Goal: Communication & Community: Answer question/provide support

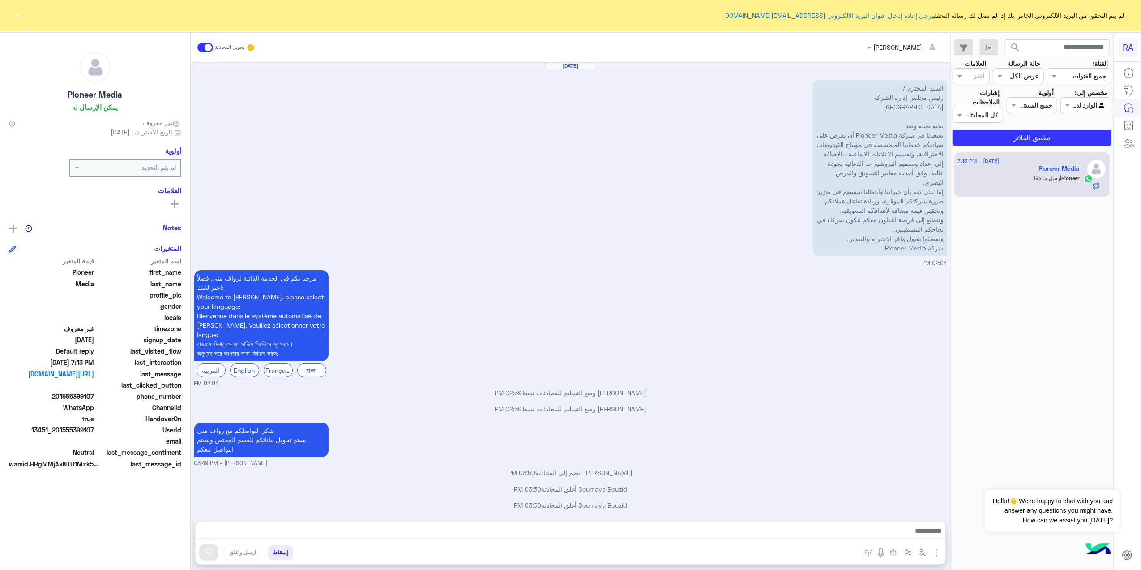
scroll to position [279, 0]
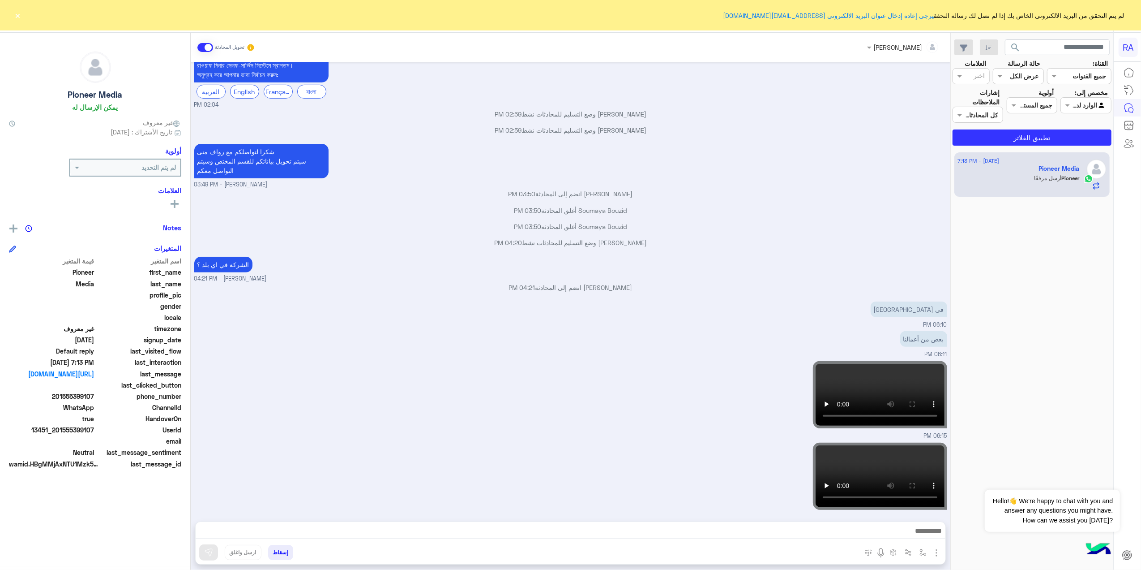
click at [17, 15] on button "×" at bounding box center [17, 15] width 9 height 9
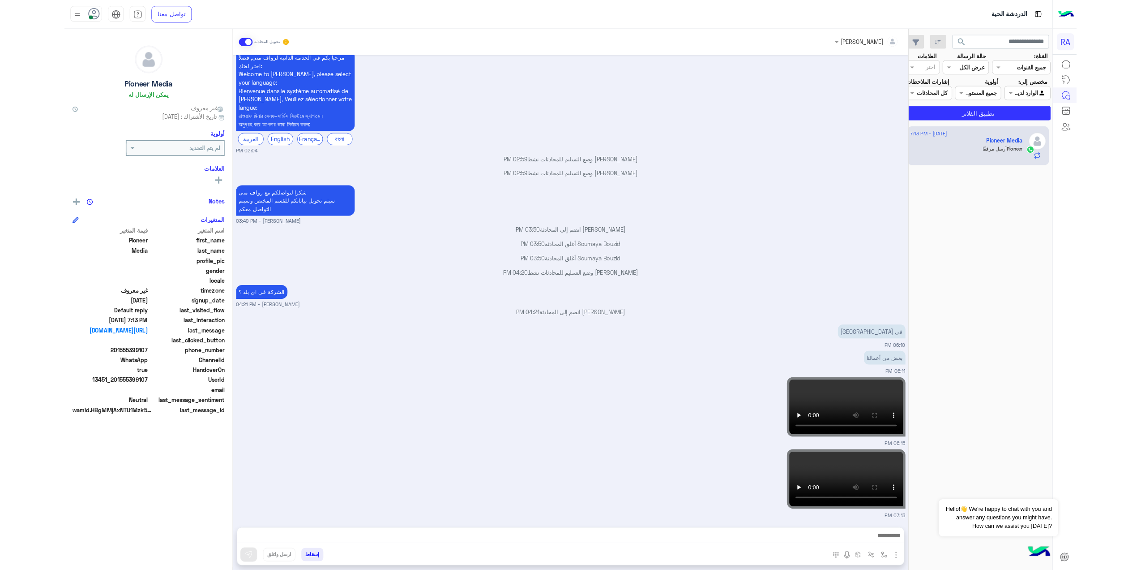
scroll to position [203, 0]
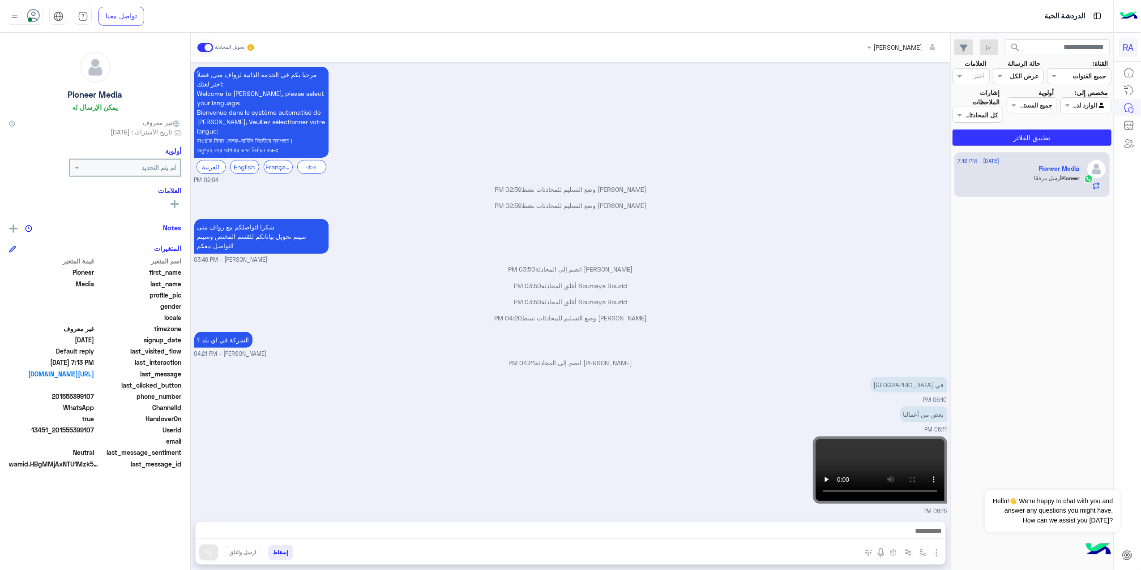
click at [1103, 107] on input "text" at bounding box center [1096, 105] width 21 height 9
click at [1068, 142] on div "غير معينة" at bounding box center [1086, 140] width 51 height 17
click at [1068, 142] on button "تطبيق الفلاتر" at bounding box center [1032, 137] width 159 height 16
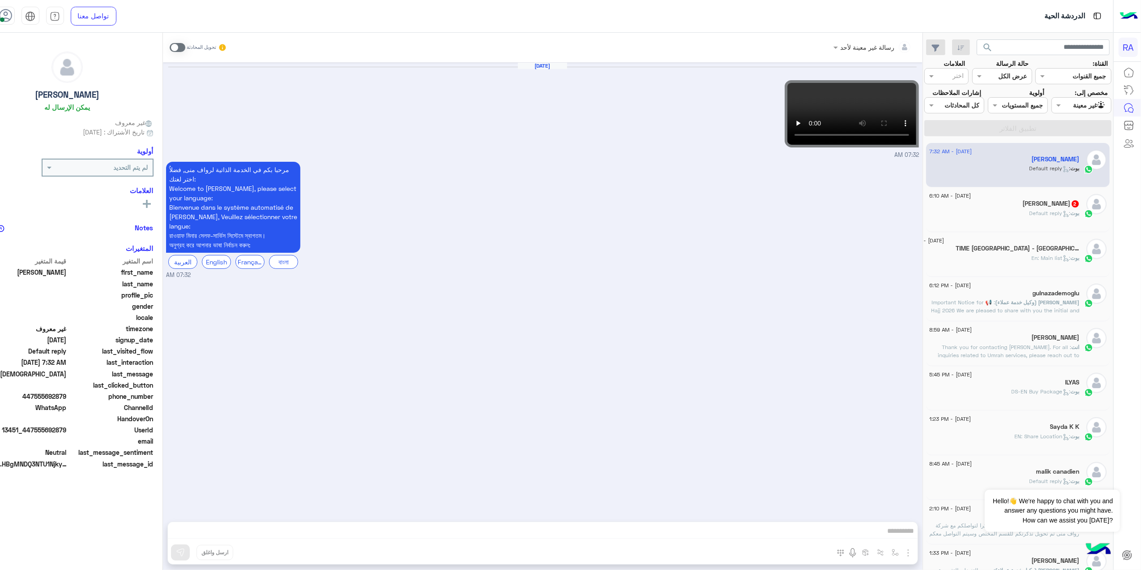
click at [1045, 216] on span ": Default reply" at bounding box center [1050, 213] width 41 height 7
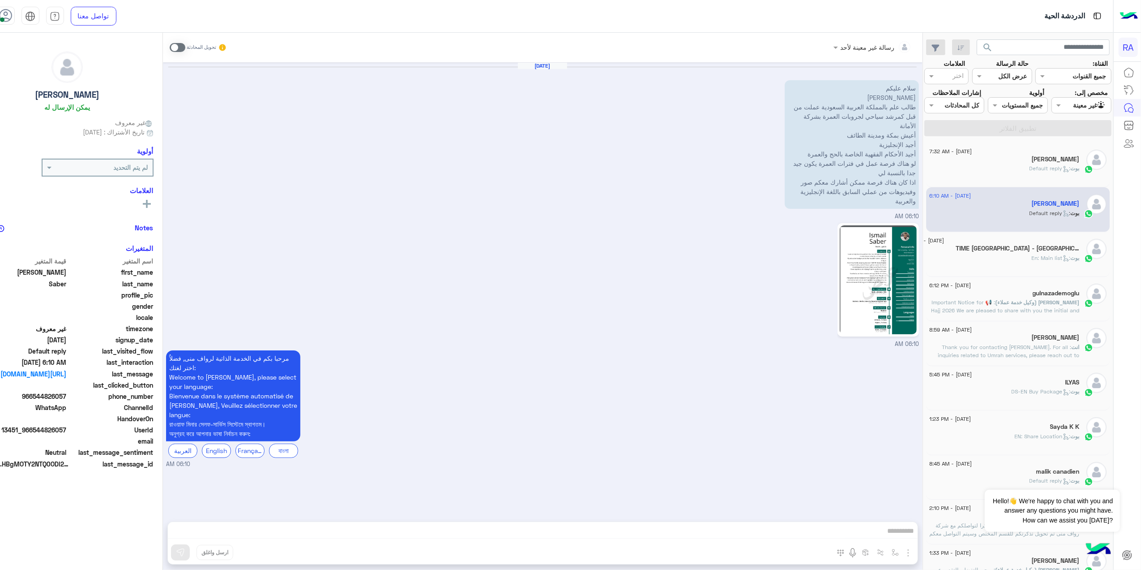
click at [873, 264] on img at bounding box center [878, 279] width 77 height 109
drag, startPoint x: 676, startPoint y: 530, endPoint x: 509, endPoint y: 436, distance: 192.3
click at [677, 529] on div "رسالة غير معينة لأحد تحويل المحادثة [DATE] سلام عليكم انا [PERSON_NAME] طالب عل…" at bounding box center [543, 303] width 760 height 540
click at [185, 46] on span at bounding box center [178, 47] width 16 height 9
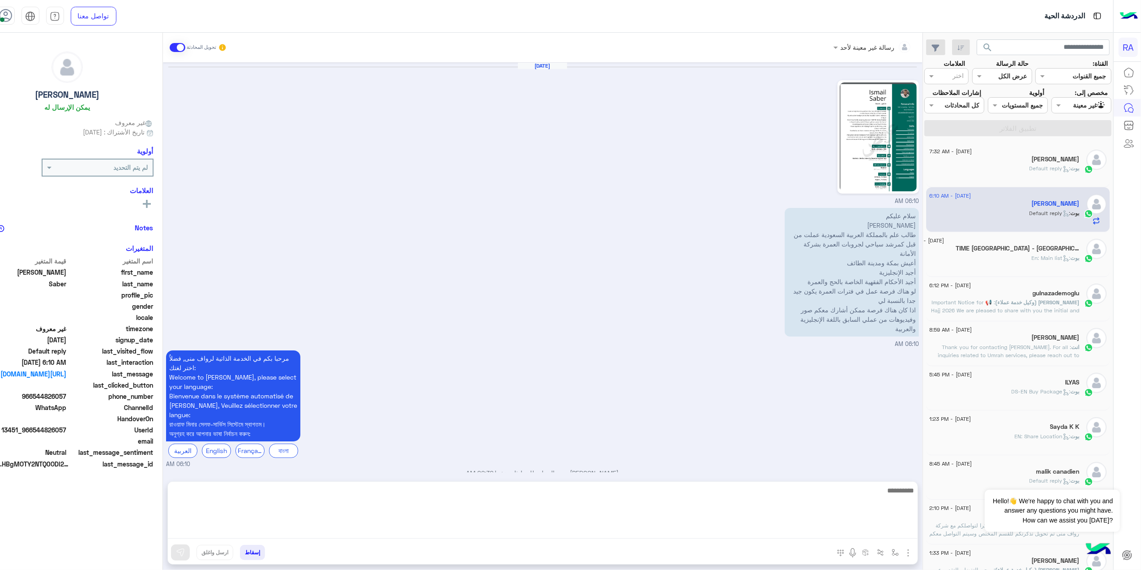
click at [410, 528] on textarea at bounding box center [543, 511] width 750 height 54
paste textarea "**********"
type textarea "**********"
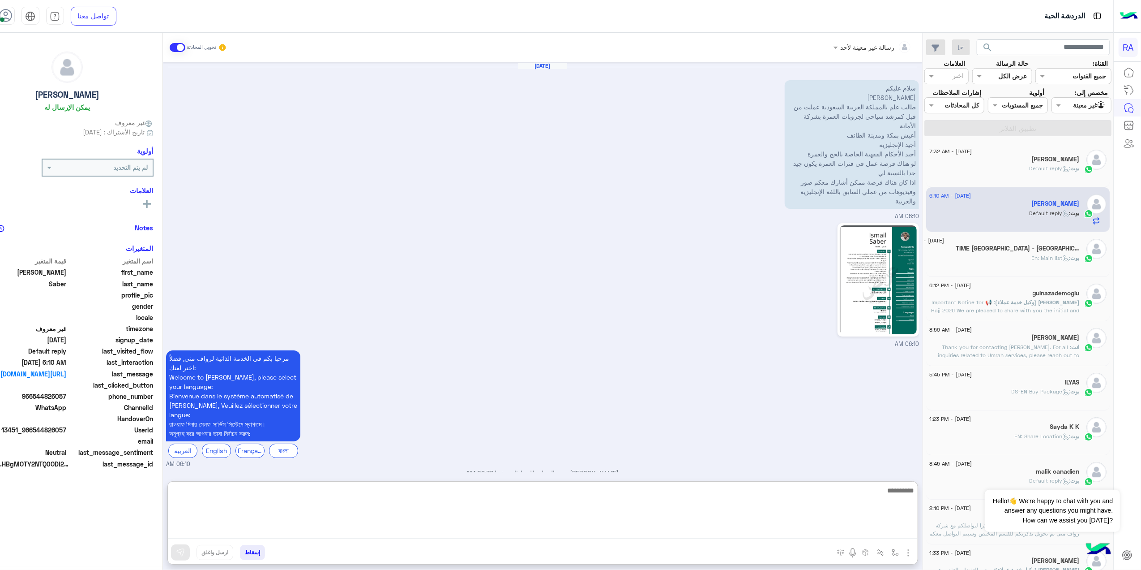
scroll to position [70, 0]
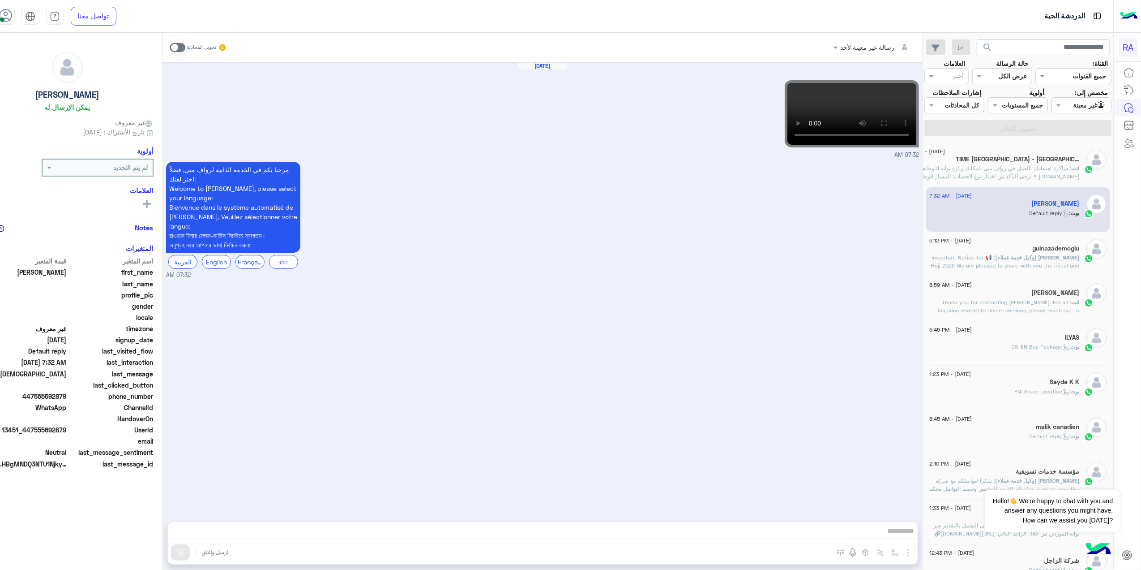
click at [185, 47] on span at bounding box center [178, 47] width 16 height 9
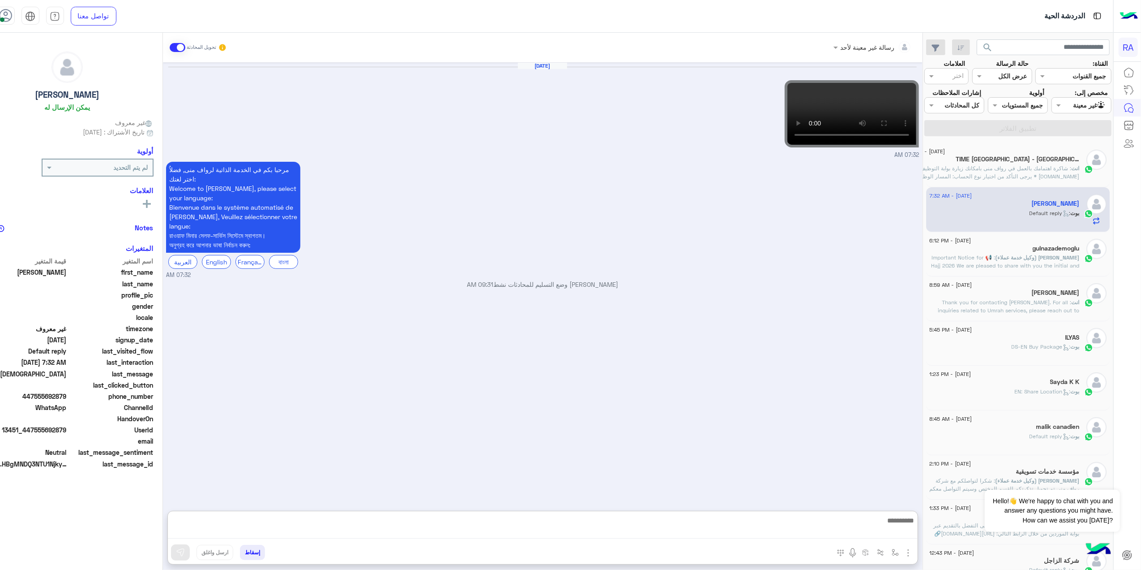
click at [579, 525] on textarea at bounding box center [543, 526] width 750 height 24
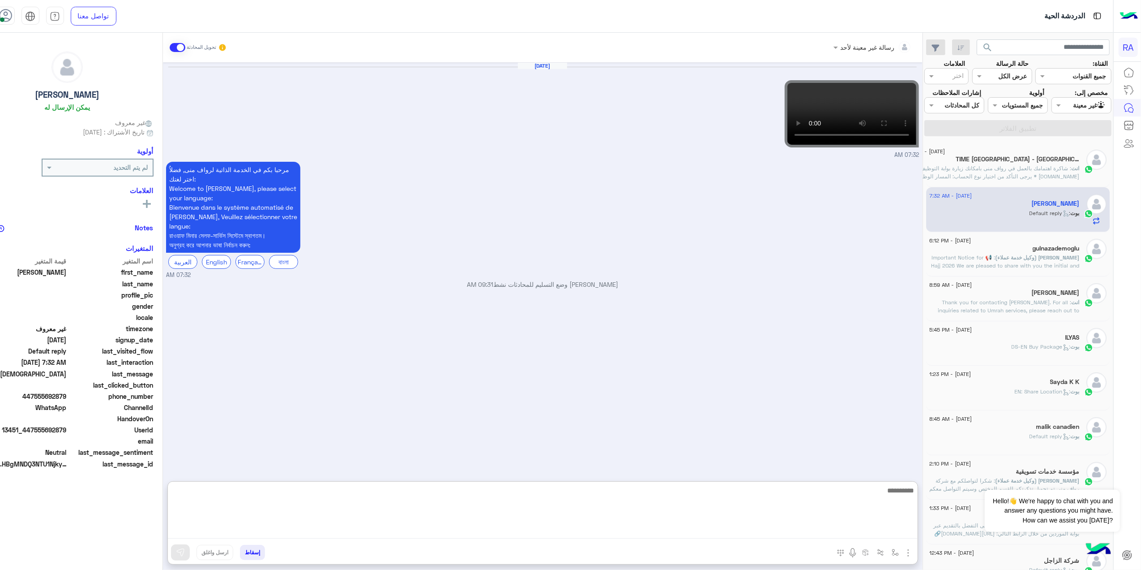
paste textarea "**********"
click at [846, 482] on div "**********" at bounding box center [543, 303] width 760 height 540
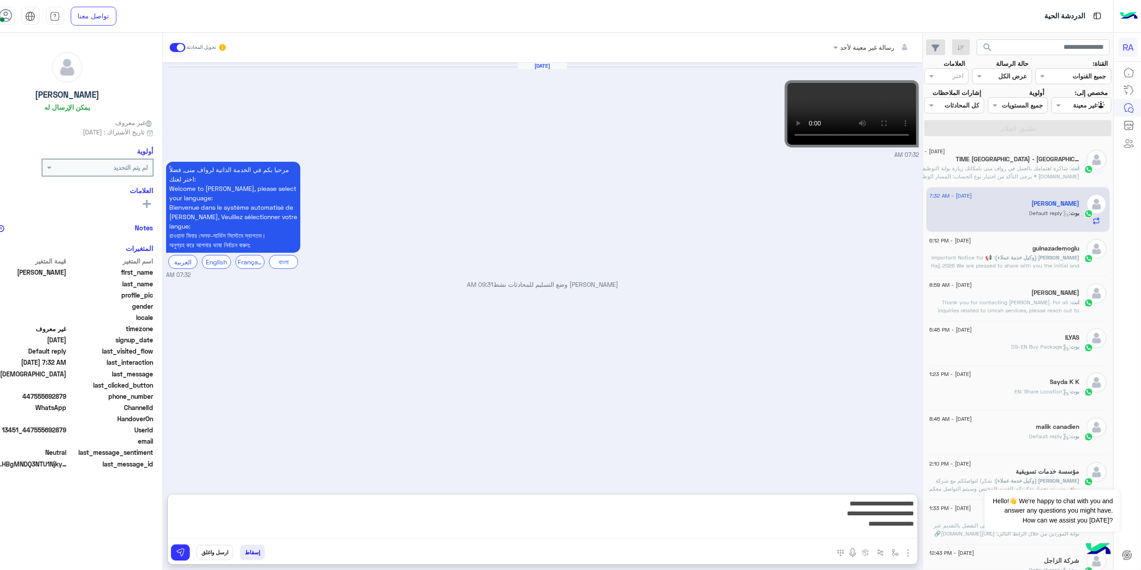
click at [868, 526] on textarea "**********" at bounding box center [543, 517] width 750 height 41
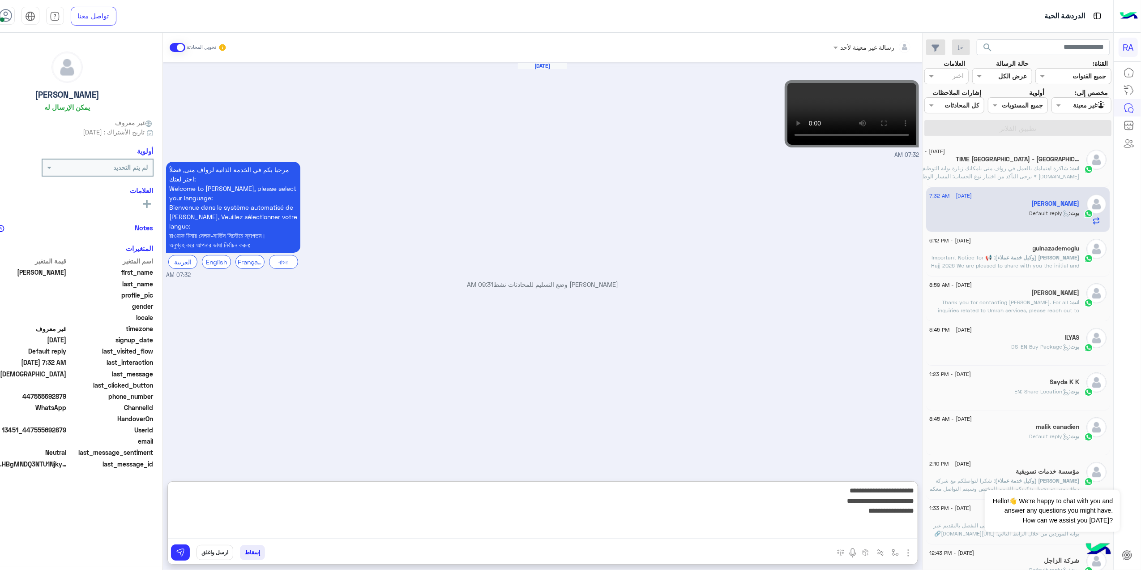
click at [865, 486] on textarea "**********" at bounding box center [543, 511] width 750 height 54
type textarea "**********"
click at [851, 506] on textarea "**********" at bounding box center [543, 511] width 750 height 54
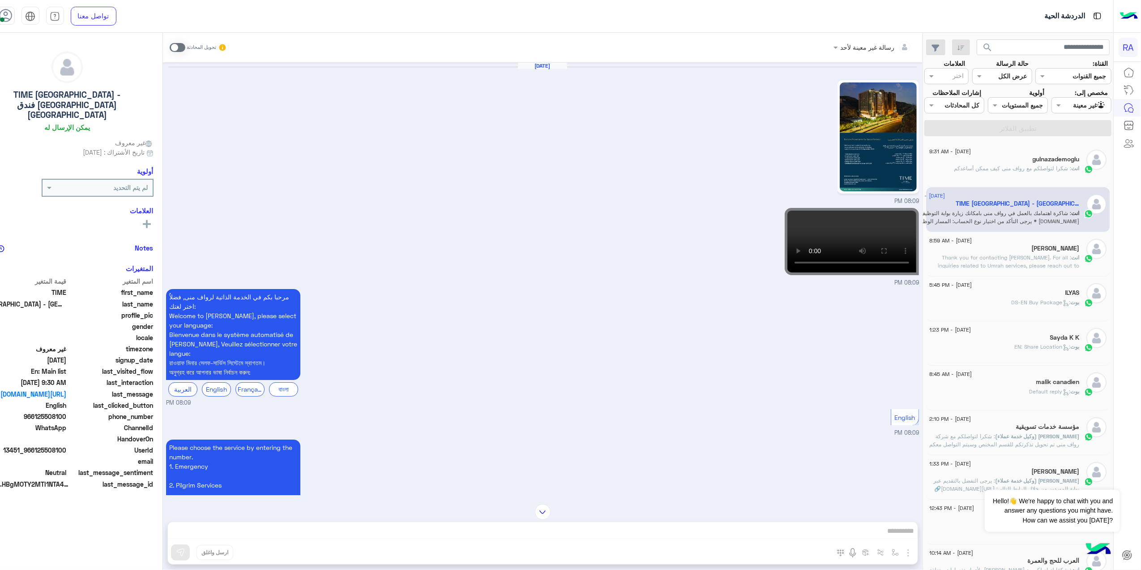
click at [846, 131] on div "[DATE] 08:09 PM" at bounding box center [542, 133] width 753 height 143
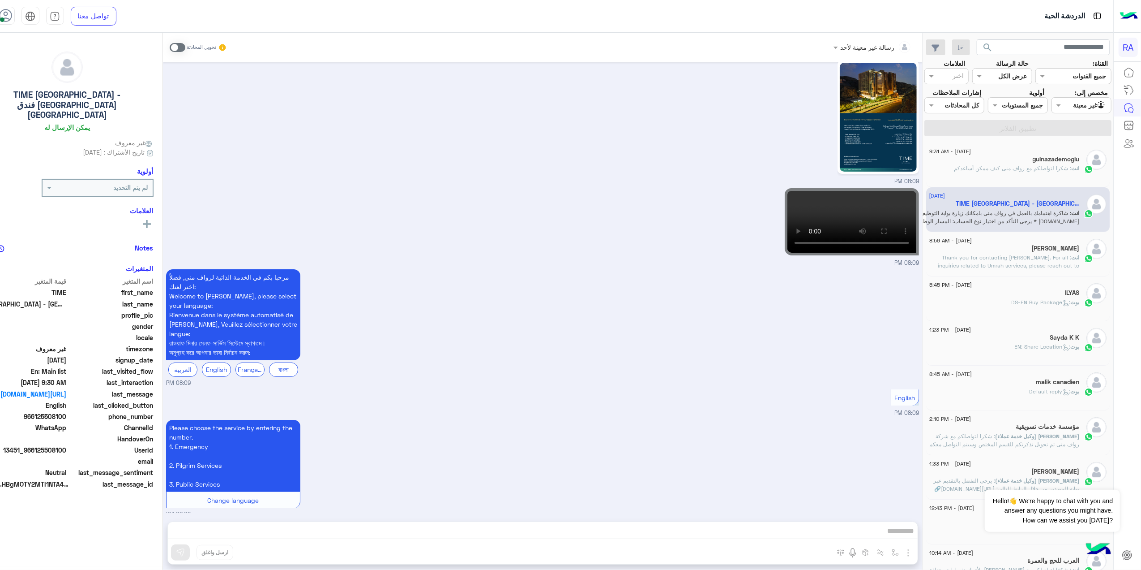
scroll to position [26, 0]
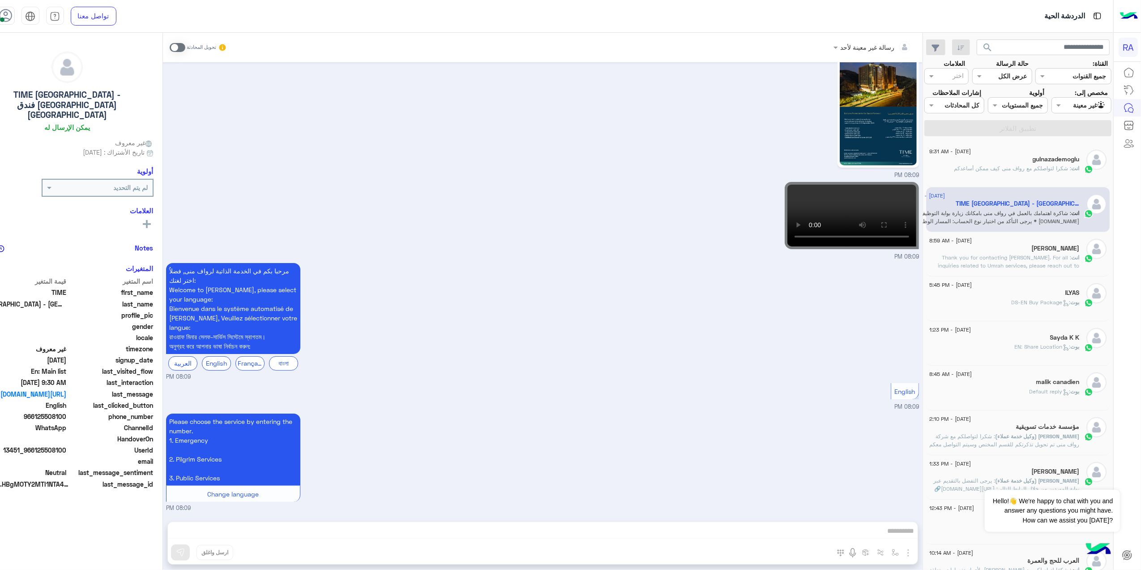
click at [185, 45] on span at bounding box center [178, 47] width 16 height 9
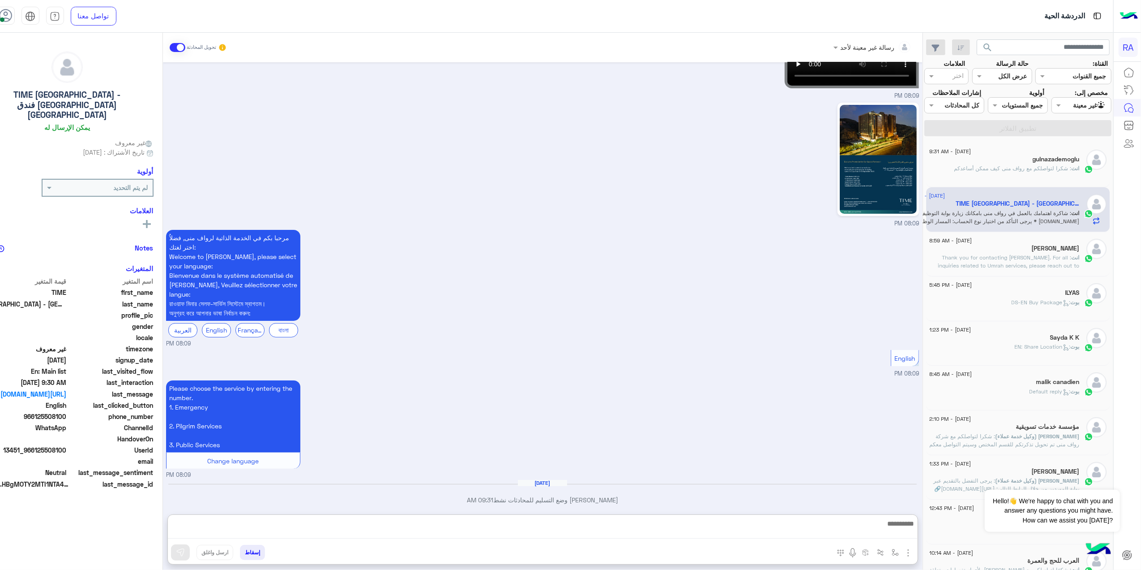
click at [569, 530] on textarea at bounding box center [543, 528] width 750 height 21
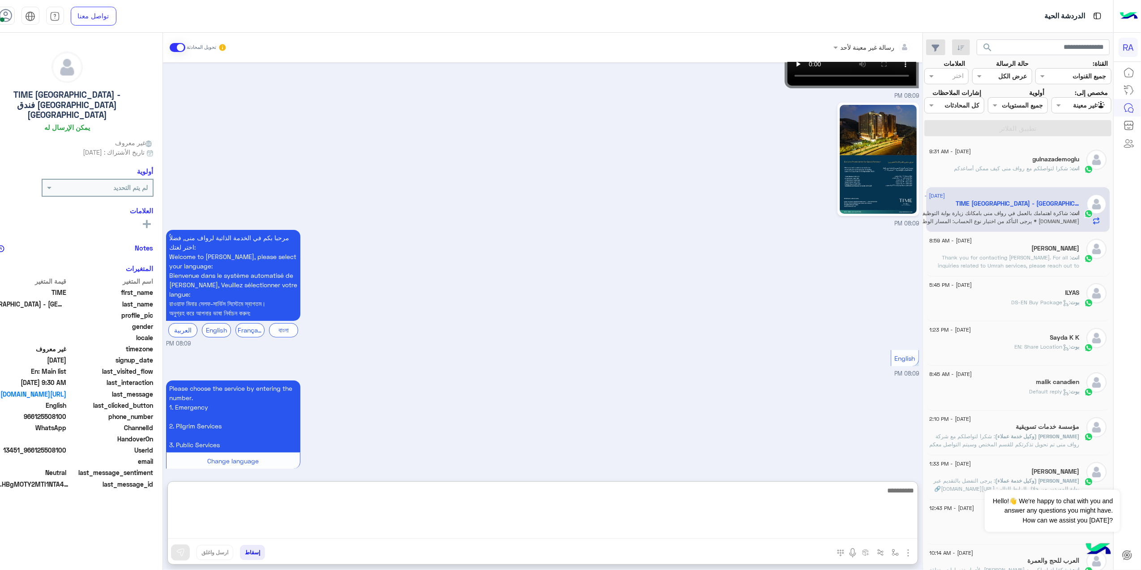
paste textarea "**********"
click at [908, 491] on textarea "**********" at bounding box center [543, 511] width 750 height 54
type textarea "**********"
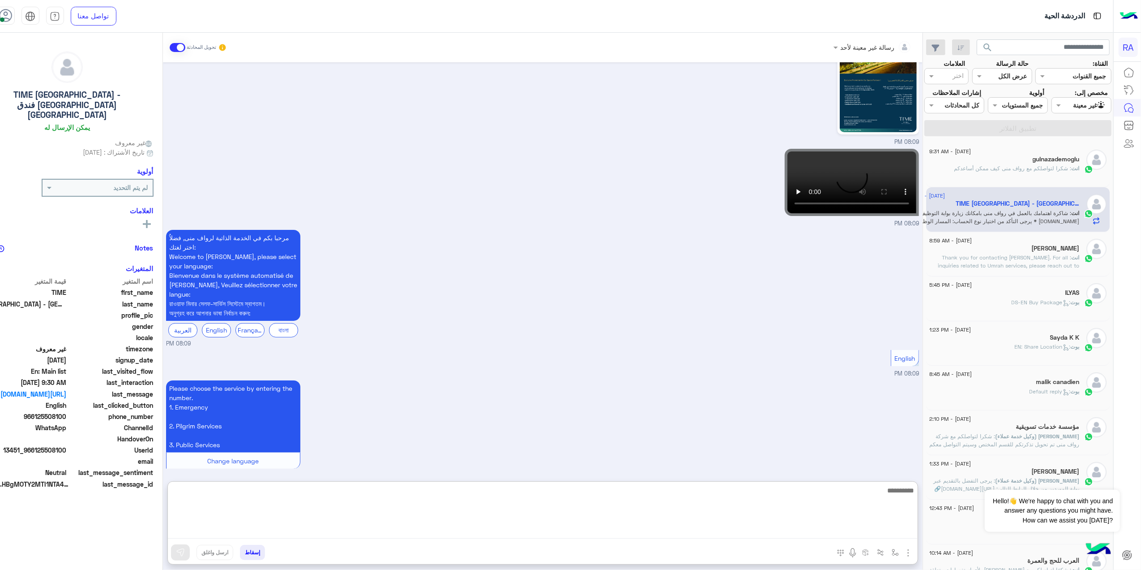
scroll to position [137, 0]
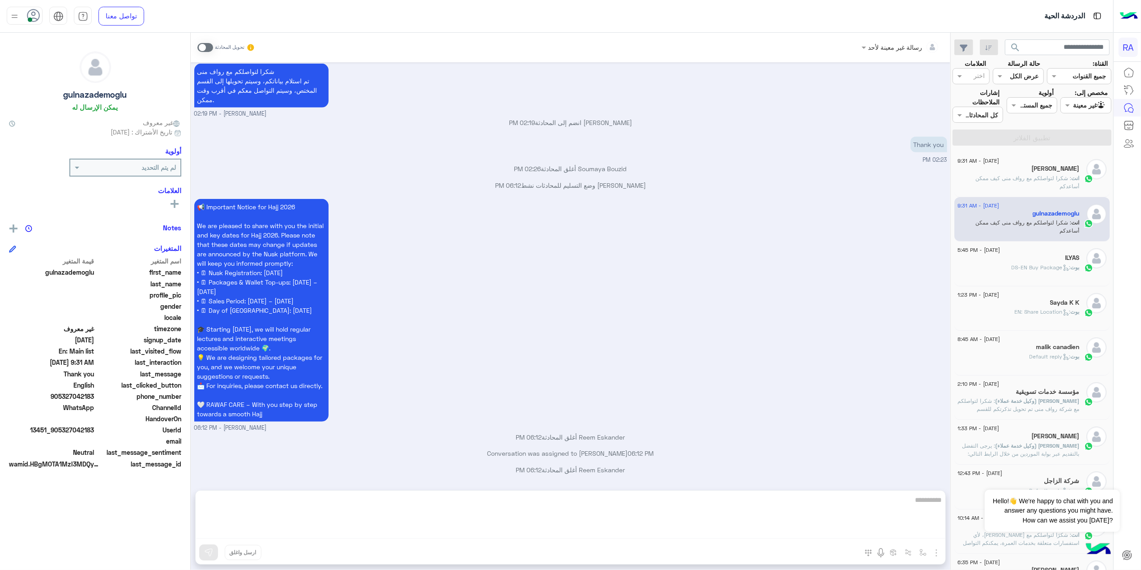
scroll to position [678, 0]
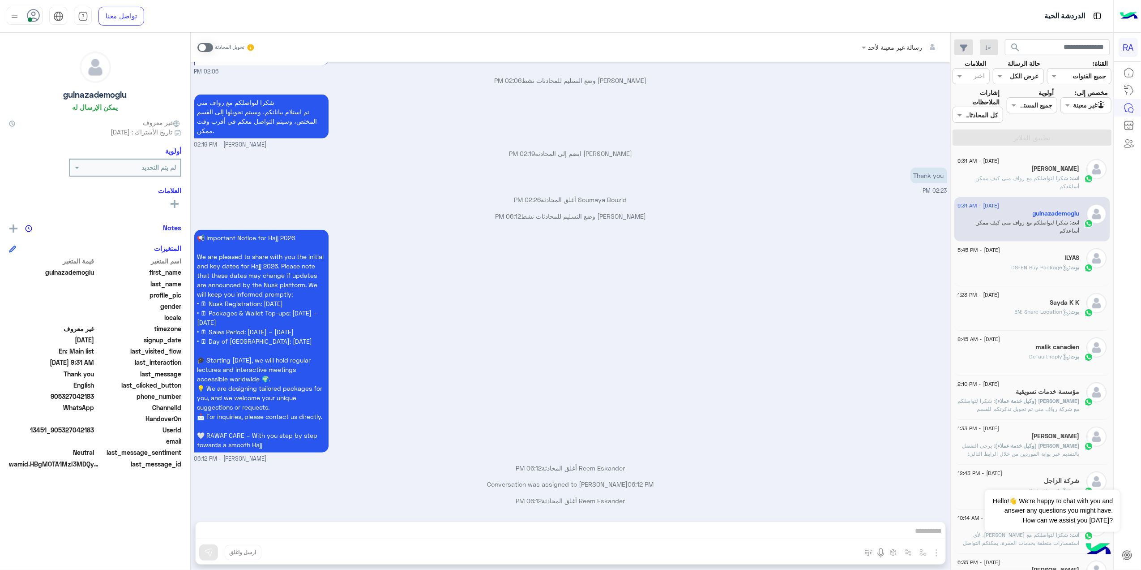
drag, startPoint x: 264, startPoint y: 401, endPoint x: 253, endPoint y: 402, distance: 11.2
click at [253, 402] on p "📢 Important Notice for Hajj 2026 We are pleased to share with you the initial a…" at bounding box center [261, 341] width 134 height 223
drag, startPoint x: 253, startPoint y: 402, endPoint x: 244, endPoint y: 433, distance: 32.0
click at [244, 433] on p "📢 Important Notice for Hajj 2026 We are pleased to share with you the initial a…" at bounding box center [261, 341] width 134 height 223
drag, startPoint x: 266, startPoint y: 446, endPoint x: 189, endPoint y: 198, distance: 259.7
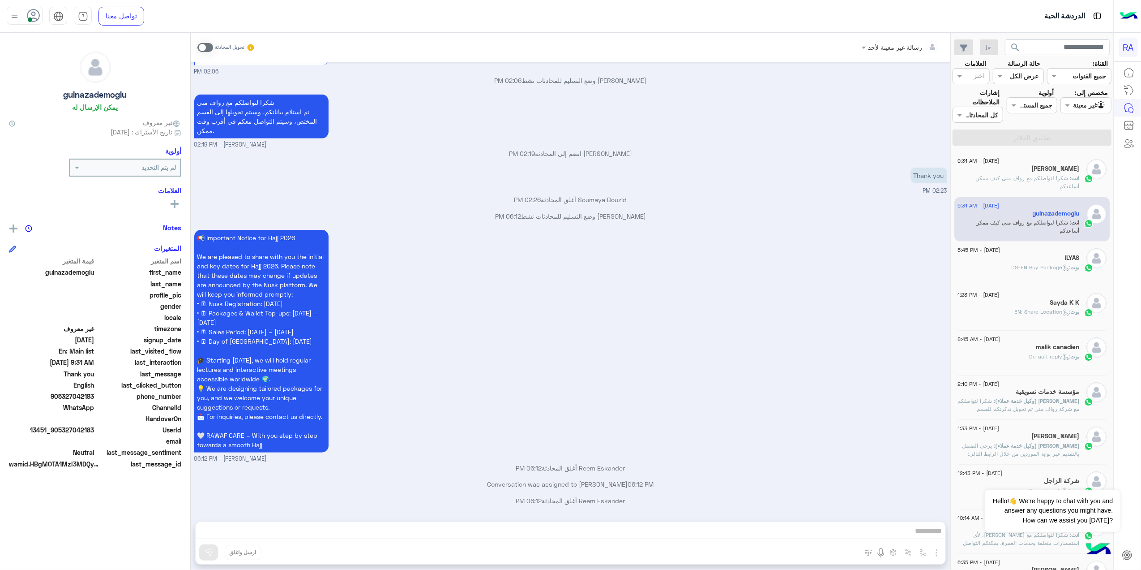
click at [194, 230] on p "📢 Important Notice for Hajj 2026 We are pleased to share with you the initial a…" at bounding box center [261, 341] width 134 height 223
click at [1095, 106] on input "text" at bounding box center [1096, 105] width 21 height 9
click at [1086, 159] on b "الوارد لديك" at bounding box center [1084, 158] width 28 height 8
click at [1050, 132] on button "تطبيق الفلاتر" at bounding box center [1032, 137] width 159 height 16
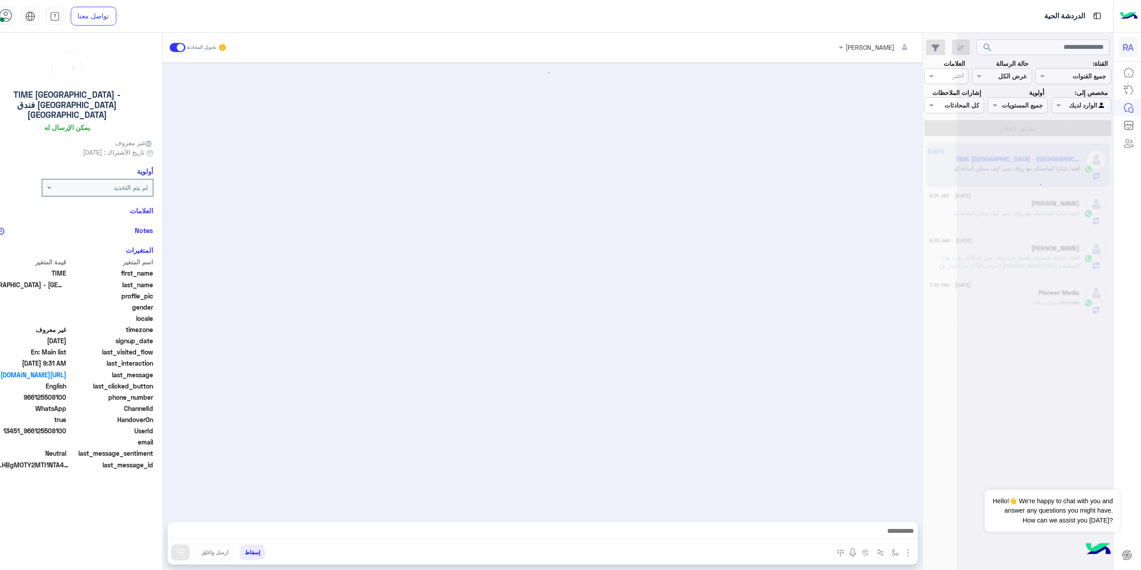
scroll to position [113, 0]
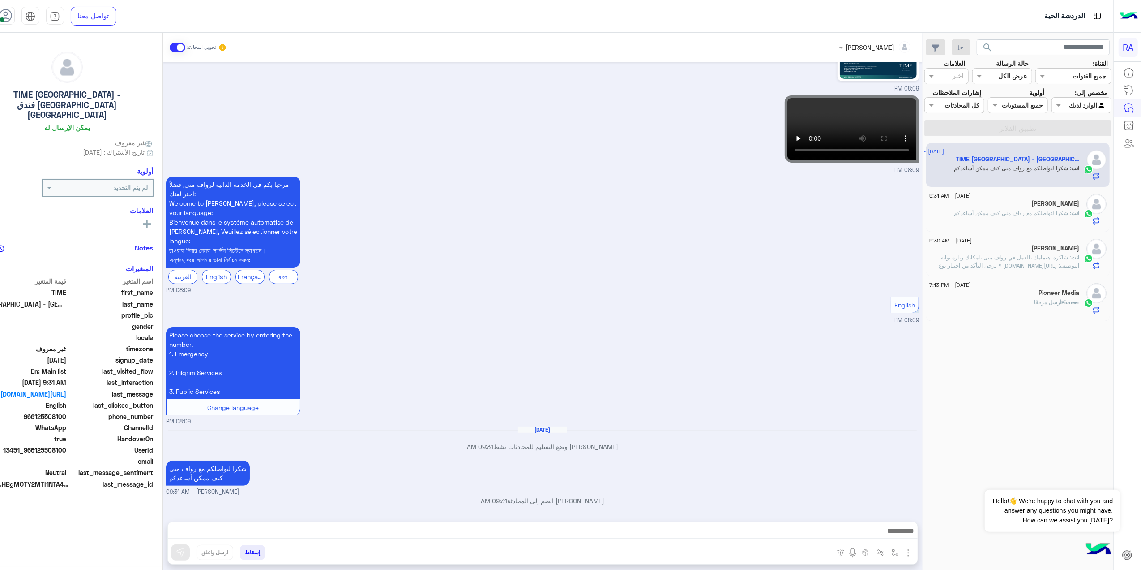
click at [1044, 216] on span ": شكرا لتواصلكم مع رواف منى كيف ممكن أساعدكم" at bounding box center [1013, 213] width 117 height 7
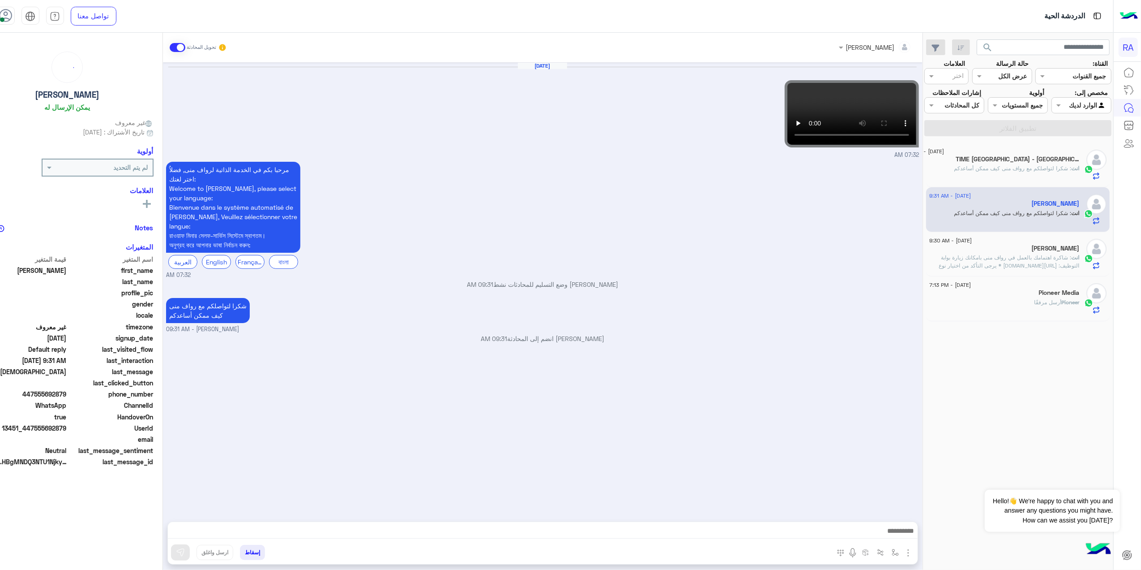
click at [1046, 244] on div "[DATE] - 9:30 AM" at bounding box center [1005, 242] width 150 height 6
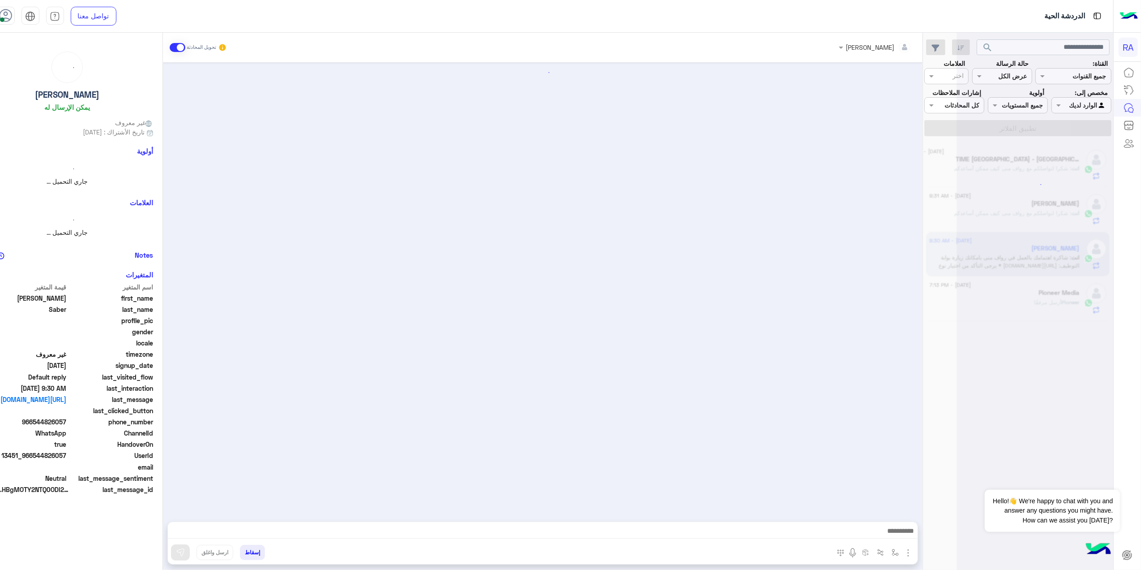
scroll to position [46, 0]
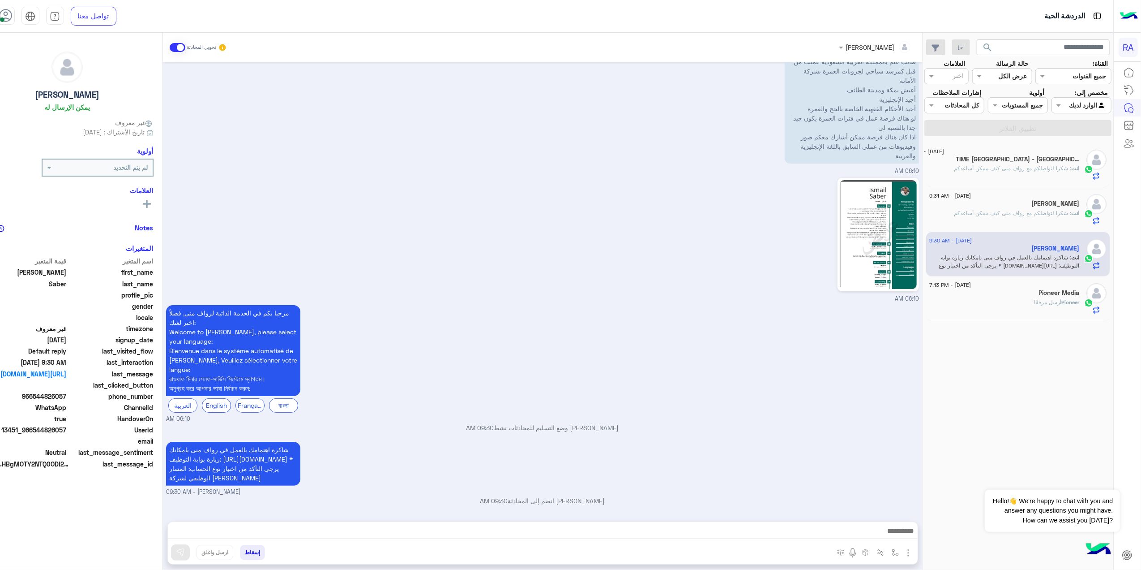
click at [1033, 298] on div "Pioneer Media" at bounding box center [1005, 293] width 150 height 9
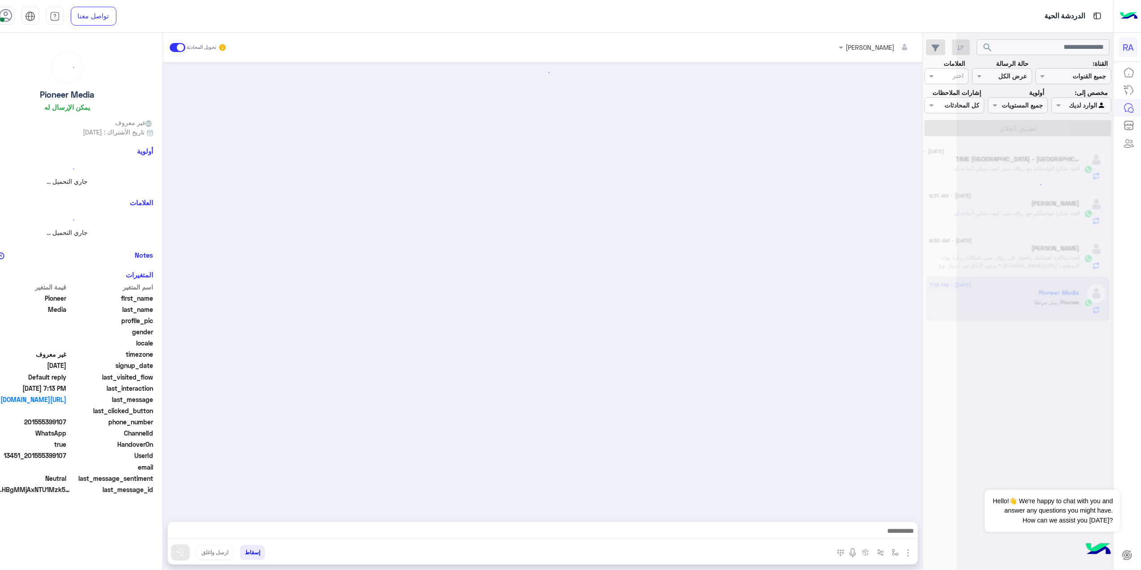
scroll to position [279, 0]
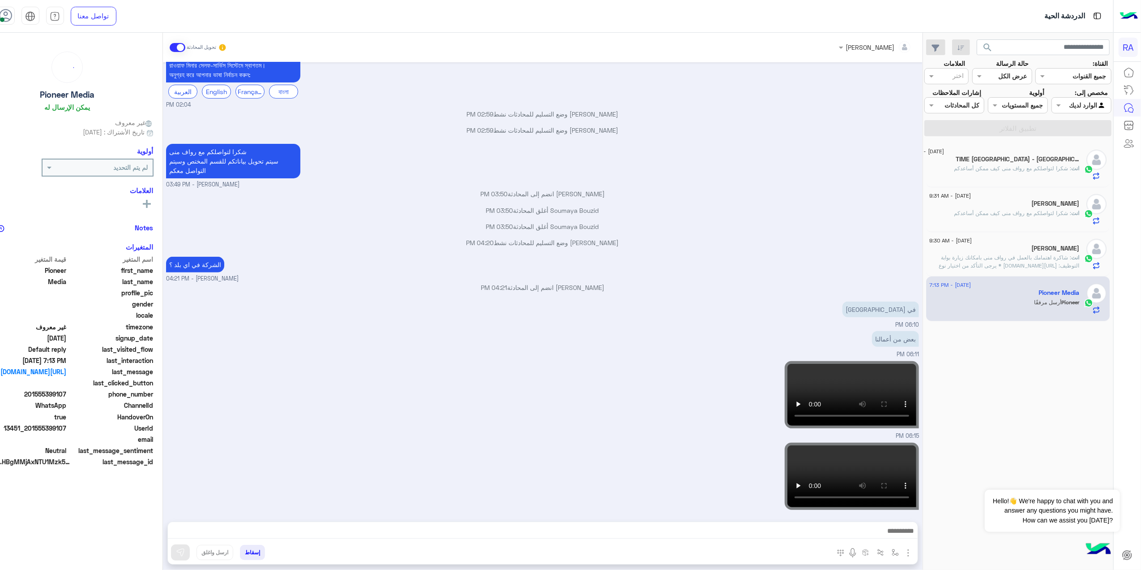
click at [1032, 267] on span ": شاكرة اهتمامك بالعمل في رواف منى بامكانك زيارة بوابة التوظيف: [URL][DOMAIN_NA…" at bounding box center [1009, 265] width 141 height 23
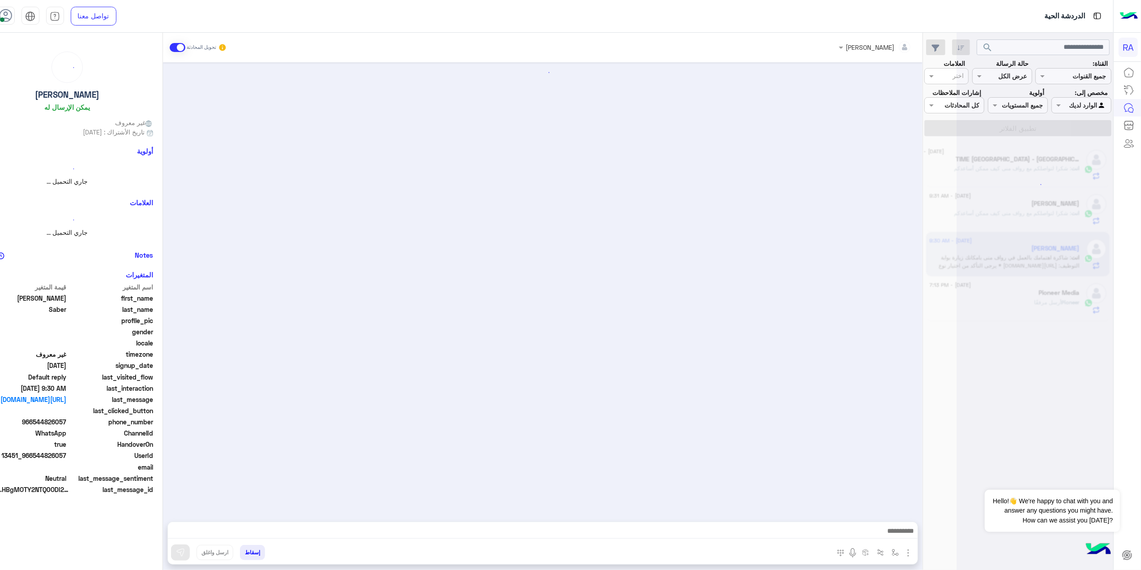
scroll to position [46, 0]
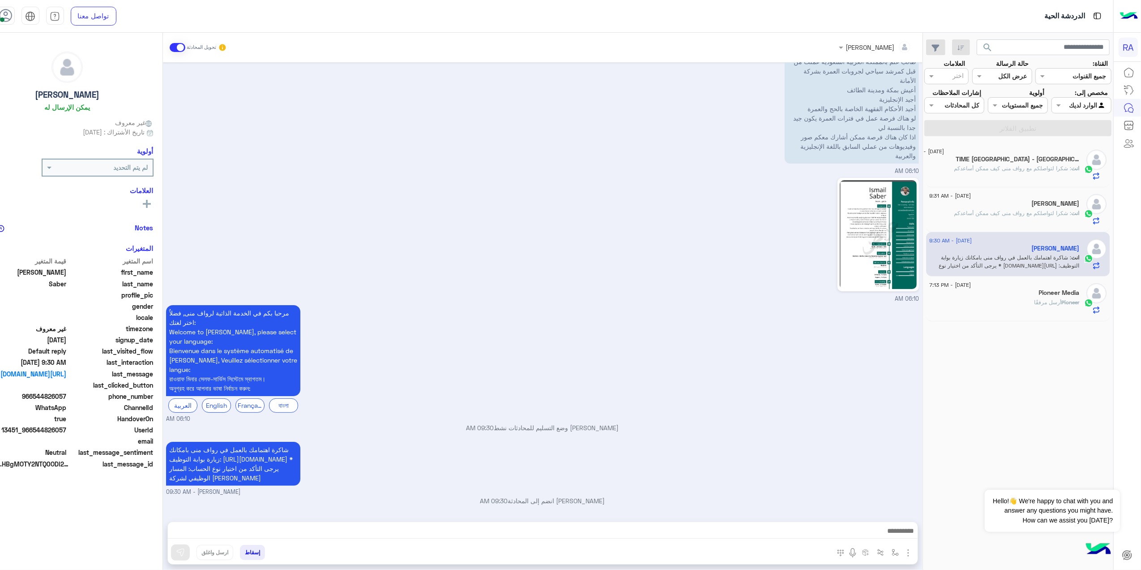
click at [185, 49] on span at bounding box center [178, 47] width 16 height 9
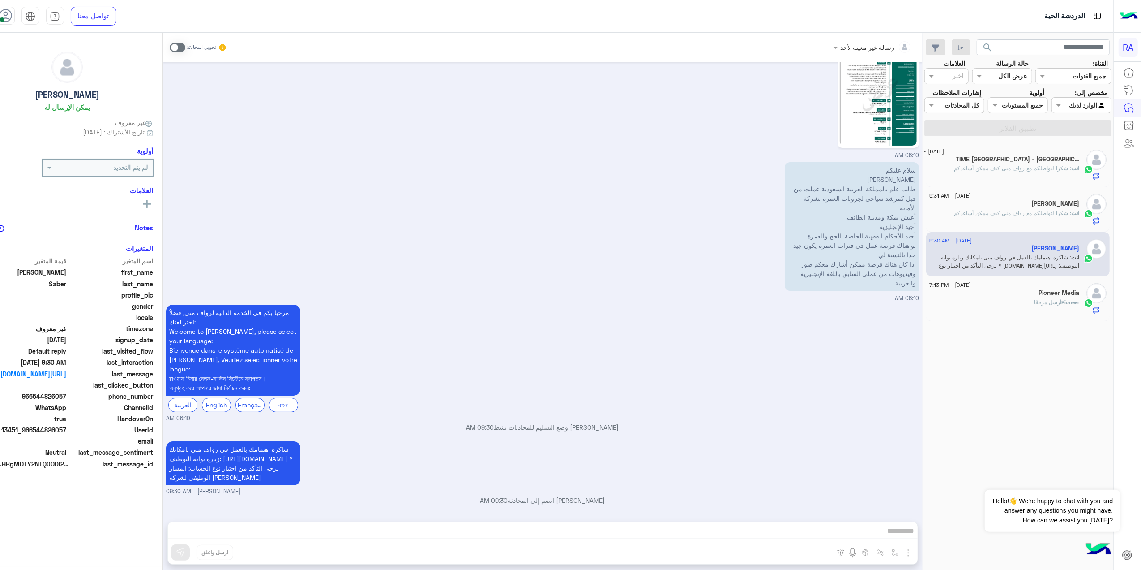
scroll to position [62, 0]
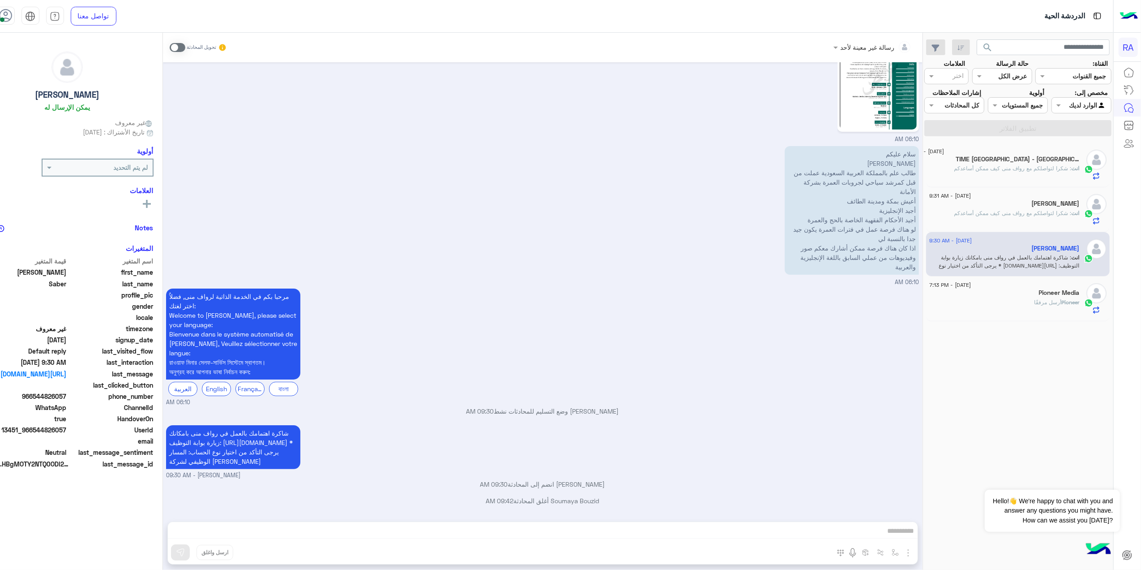
click at [1081, 321] on div "[DATE] - 7:13 PM Pioneer Media Pioneer أرسل مرفقًا" at bounding box center [1018, 298] width 184 height 45
click at [1061, 314] on div "Pioneer أرسل مرفقًا" at bounding box center [1005, 306] width 150 height 16
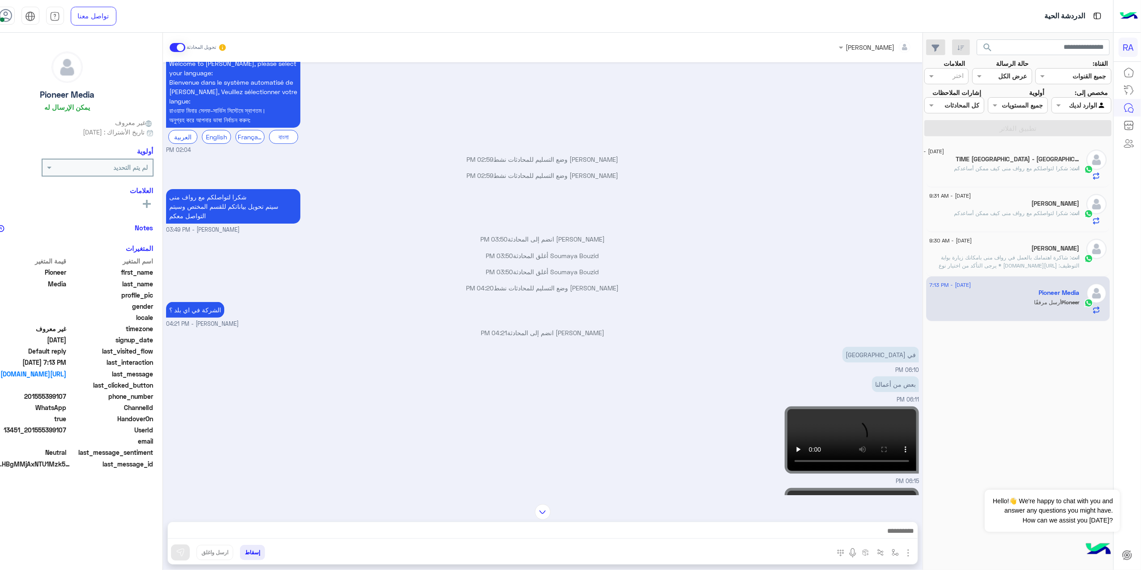
scroll to position [239, 0]
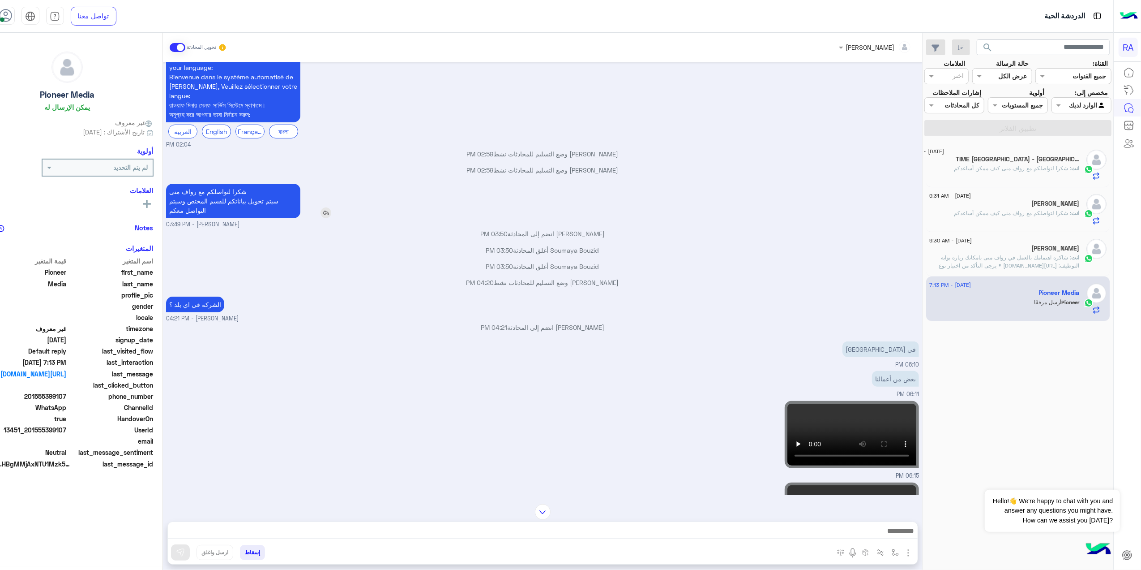
drag, startPoint x: 237, startPoint y: 203, endPoint x: 244, endPoint y: 176, distance: 27.4
click at [244, 184] on p "شكرا لتواصلكم مع [PERSON_NAME] سيتم تحويل بياناتكم للقسم المختص وسيتم التواصل م…" at bounding box center [233, 201] width 134 height 34
click at [570, 529] on textarea at bounding box center [543, 531] width 750 height 13
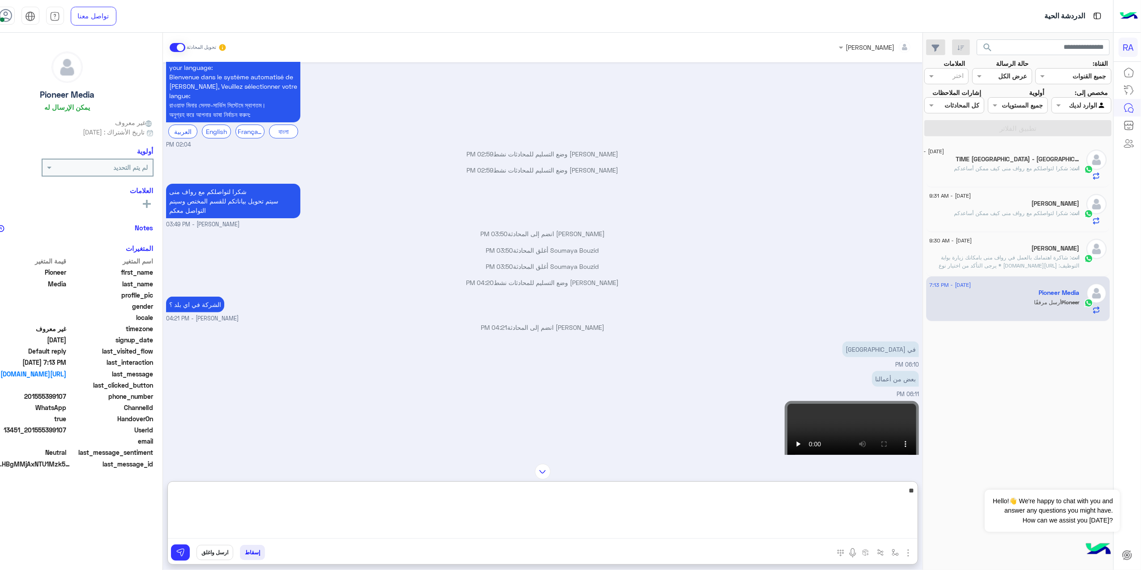
type textarea "*"
click at [758, 505] on textarea "**********" at bounding box center [543, 511] width 750 height 54
type textarea "**********"
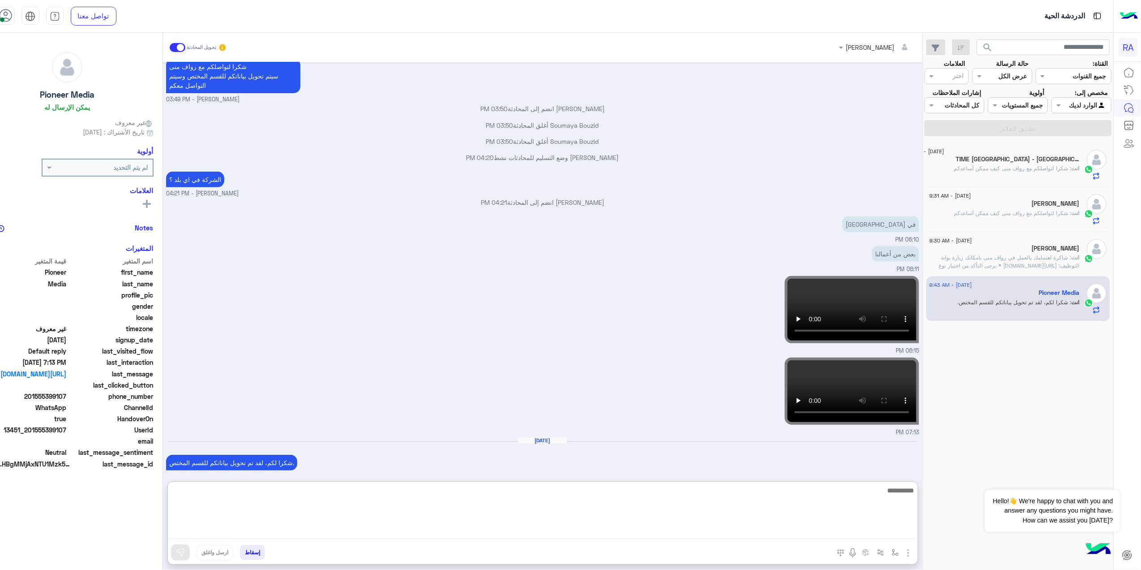
click at [185, 45] on span at bounding box center [178, 47] width 16 height 9
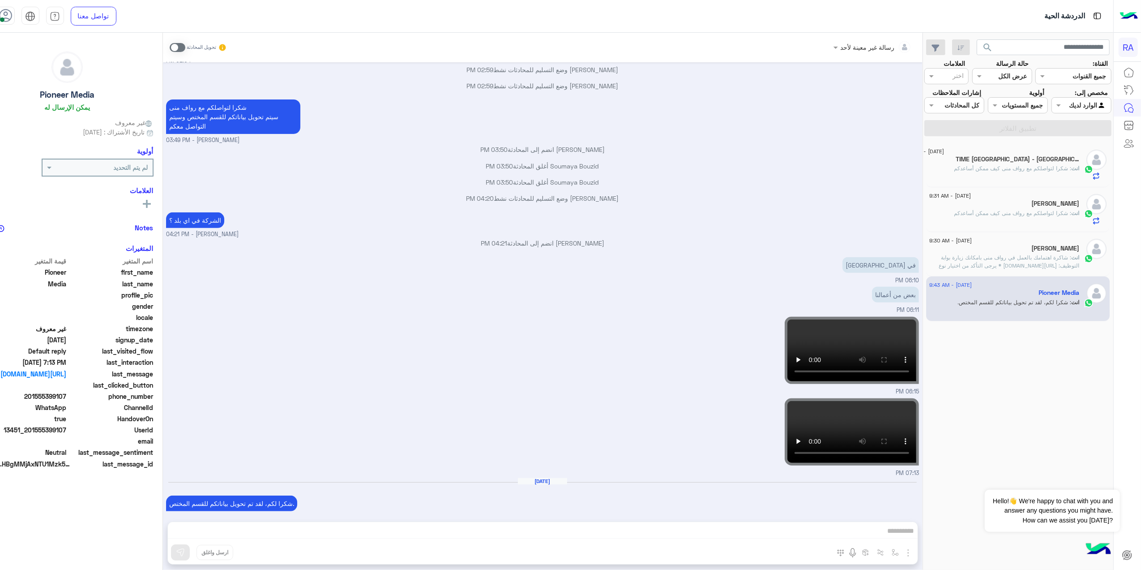
scroll to position [339, 0]
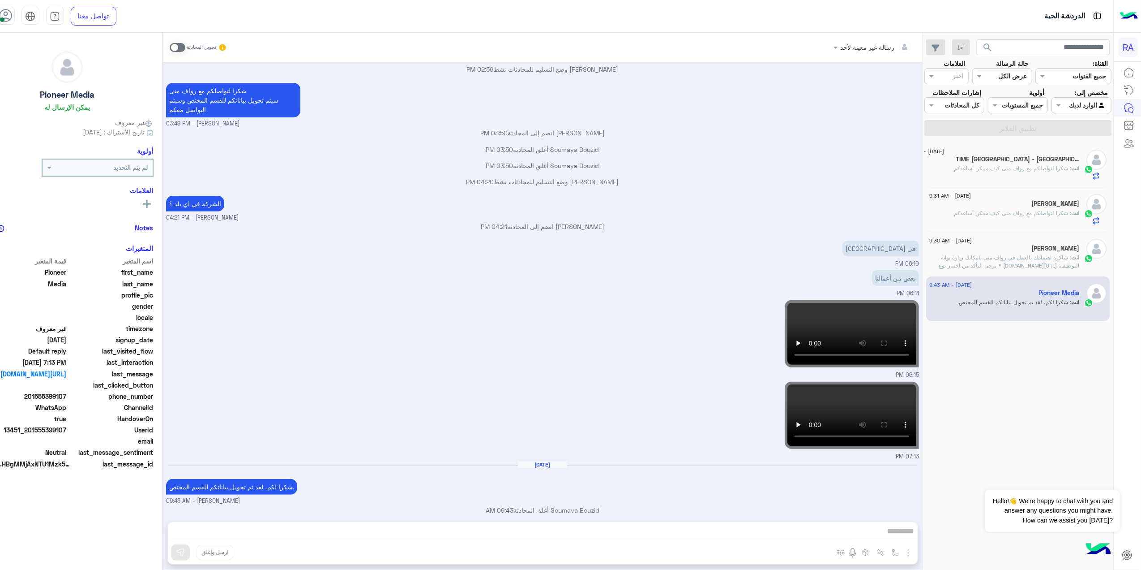
click at [1066, 254] on div "[PERSON_NAME]" at bounding box center [1005, 248] width 150 height 9
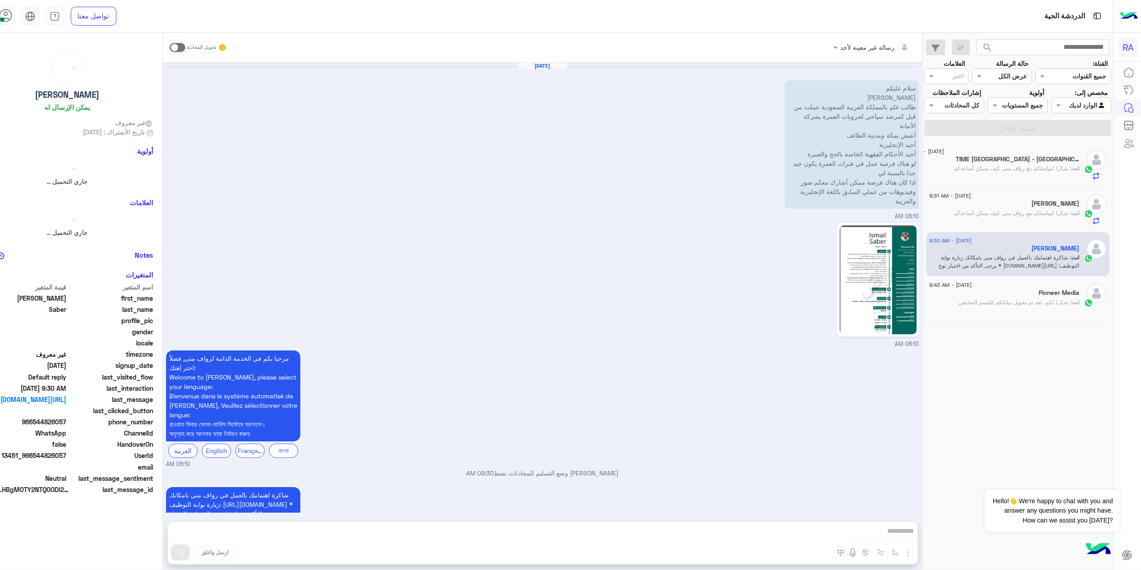
scroll to position [62, 0]
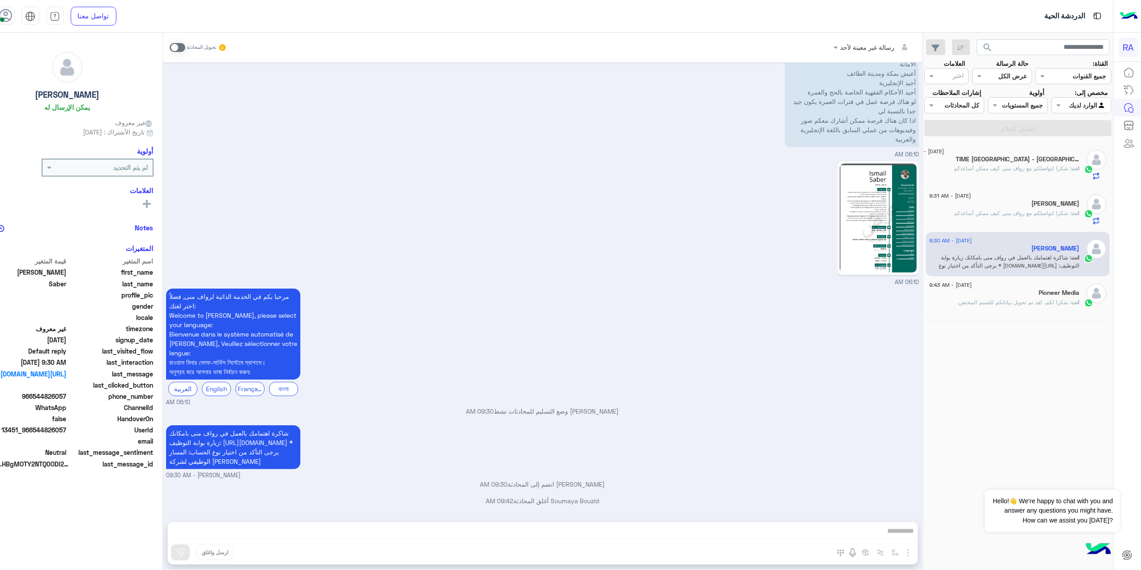
click at [1010, 216] on span ": شكرا لتواصلكم مع رواف منى كيف ممكن أساعدكم" at bounding box center [1013, 213] width 117 height 7
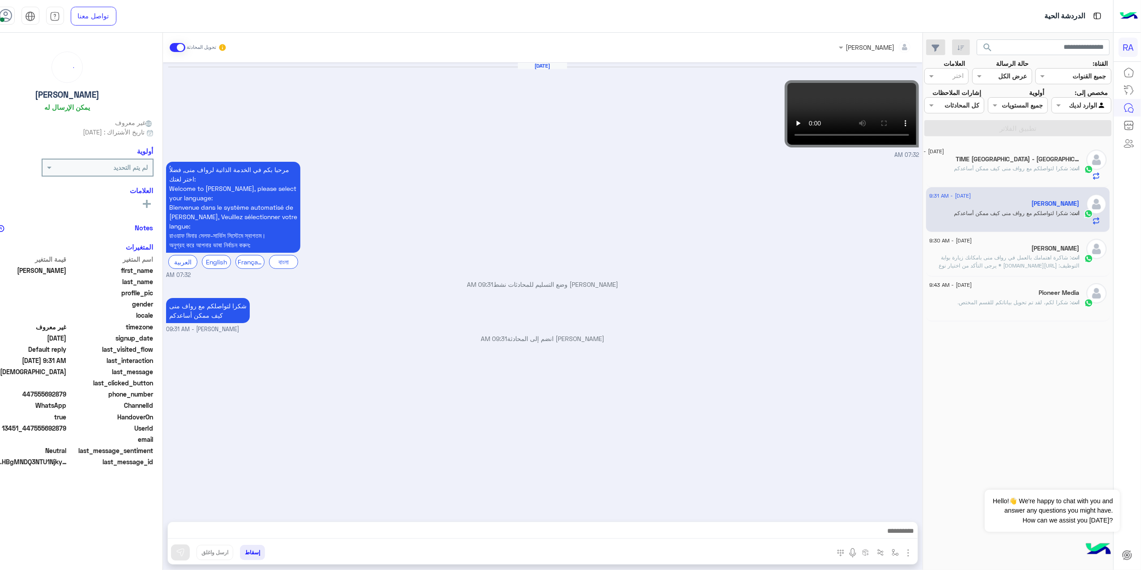
click at [1034, 171] on span ": شكرا لتواصلكم مع رواف منى كيف ممكن أساعدكم" at bounding box center [1013, 168] width 117 height 7
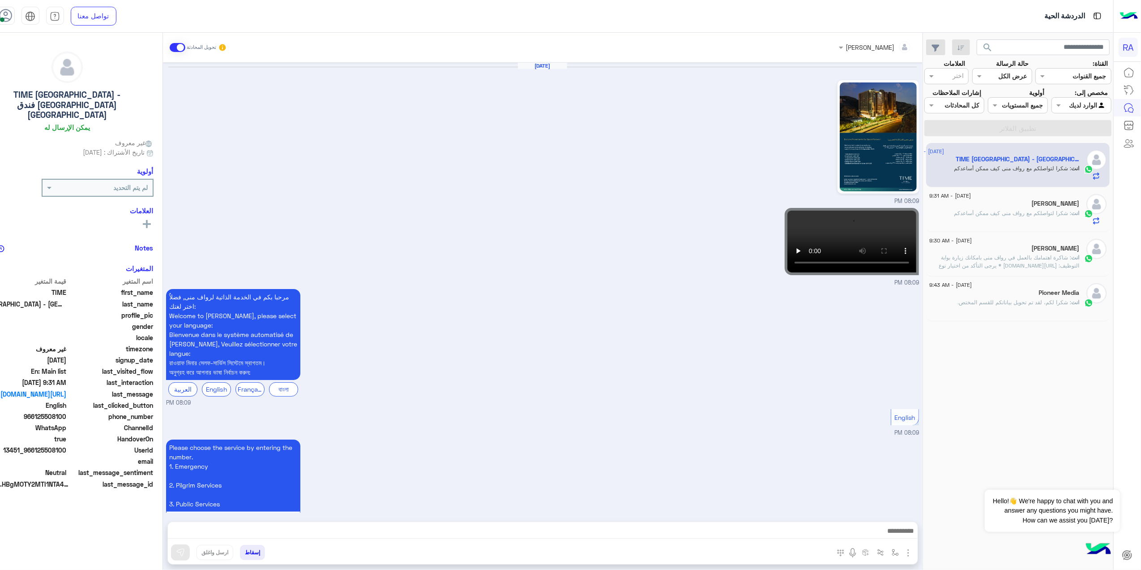
scroll to position [113, 0]
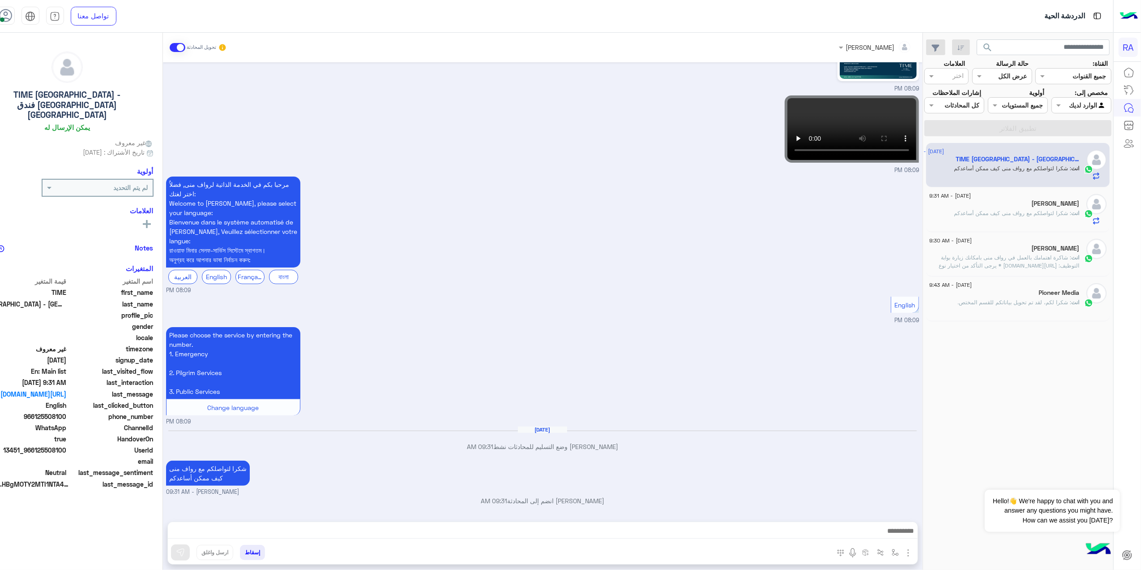
click at [1024, 200] on div "[DATE] - 9:31 AM" at bounding box center [1005, 197] width 150 height 6
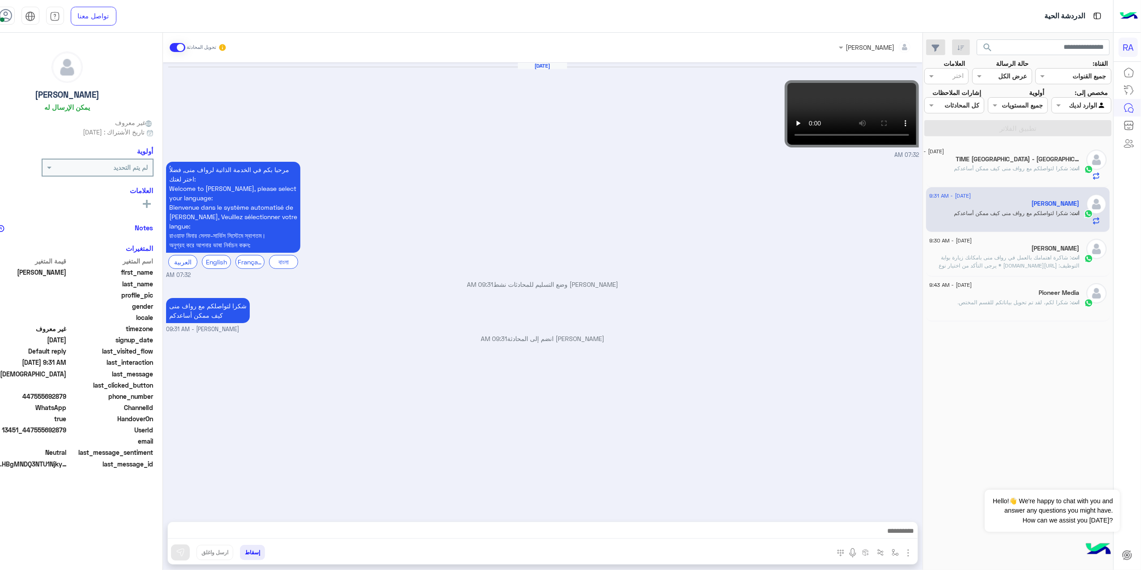
click at [185, 48] on span at bounding box center [178, 47] width 16 height 9
click at [998, 171] on span ": شكرا لتواصلكم مع رواف منى كيف ممكن أساعدكم" at bounding box center [1013, 168] width 117 height 7
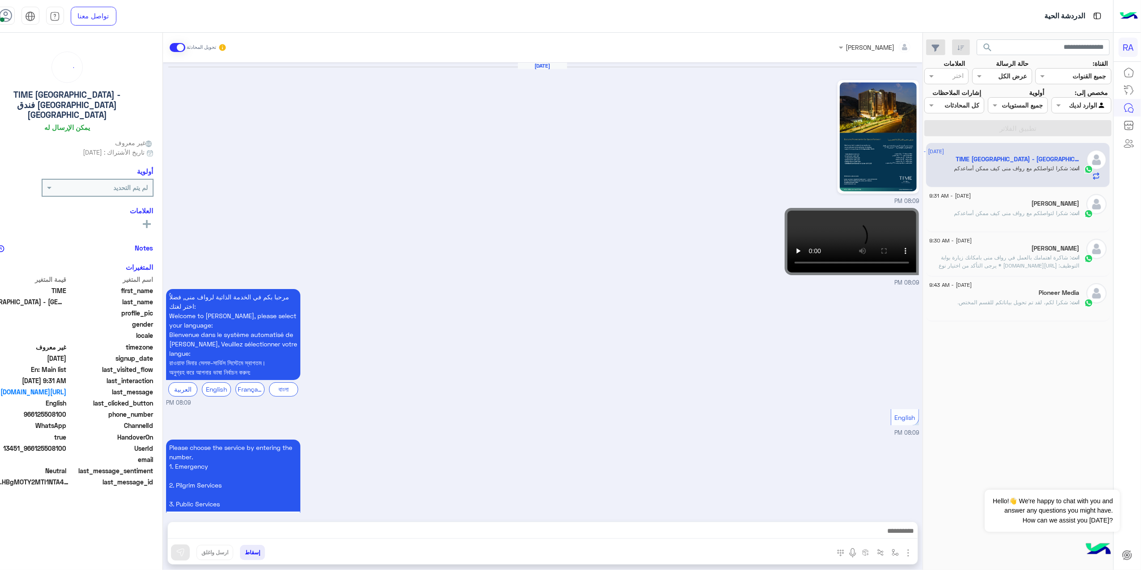
scroll to position [113, 0]
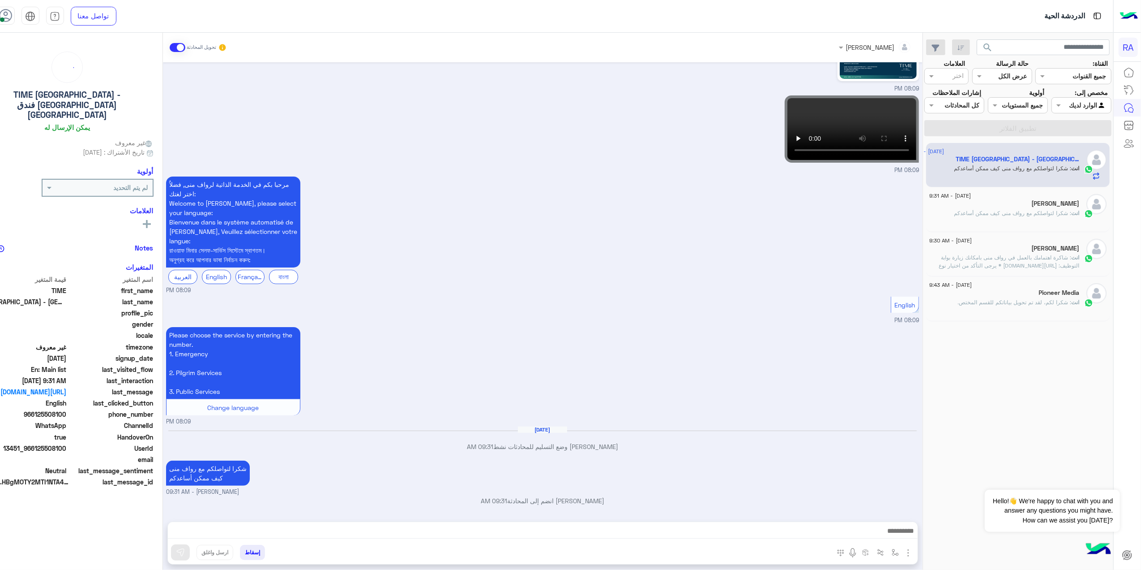
click at [185, 45] on span at bounding box center [178, 47] width 16 height 9
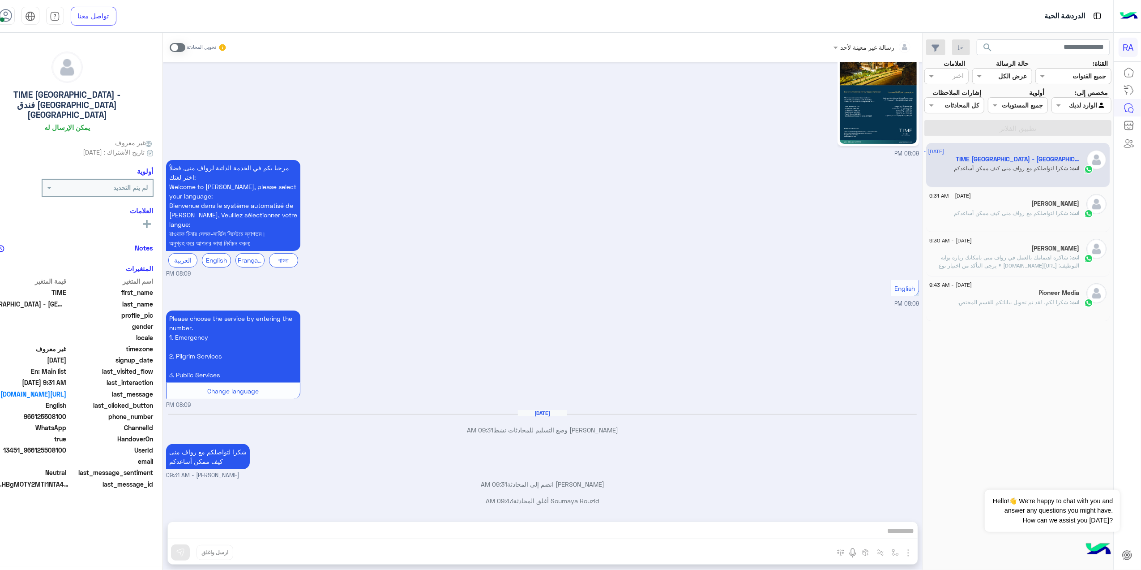
click at [1088, 91] on label "مخصص إلى:" at bounding box center [1091, 92] width 33 height 9
click at [1088, 95] on label "مخصص إلى:" at bounding box center [1091, 92] width 33 height 9
click at [1082, 107] on div at bounding box center [1081, 105] width 59 height 10
click at [1076, 147] on div "غير معينة" at bounding box center [1086, 140] width 51 height 17
click at [1068, 136] on button "تطبيق الفلاتر" at bounding box center [1018, 128] width 187 height 16
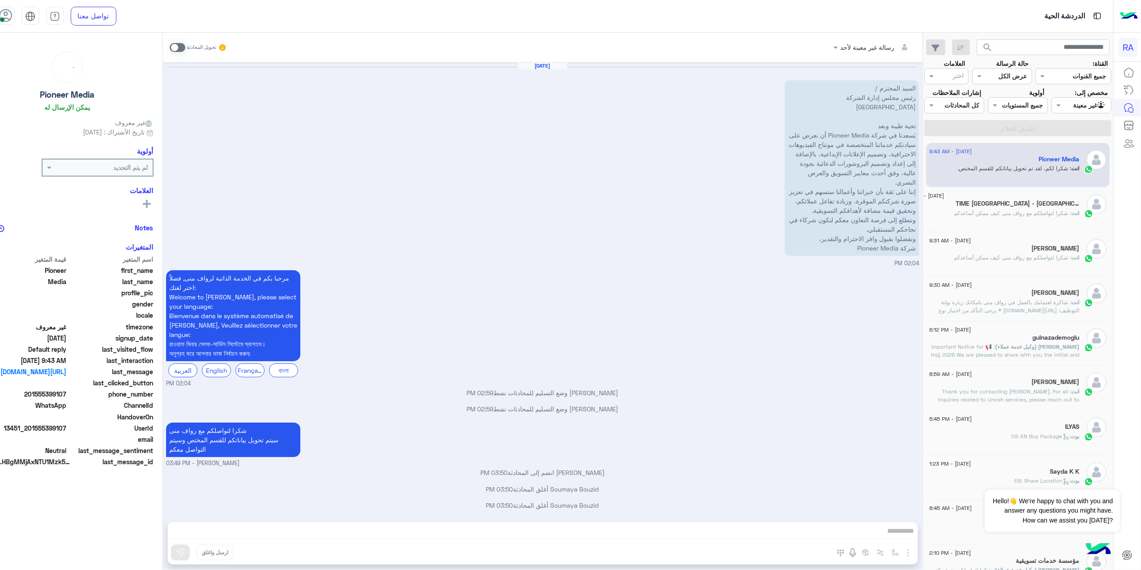
scroll to position [339, 0]
